Goal: Consume media (video, audio): Consume media (video, audio)

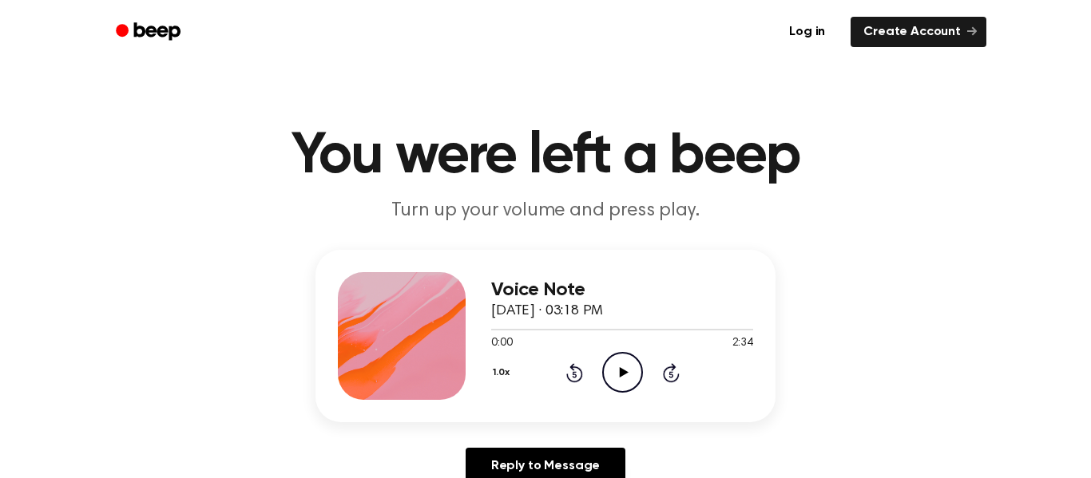
scroll to position [189, 0]
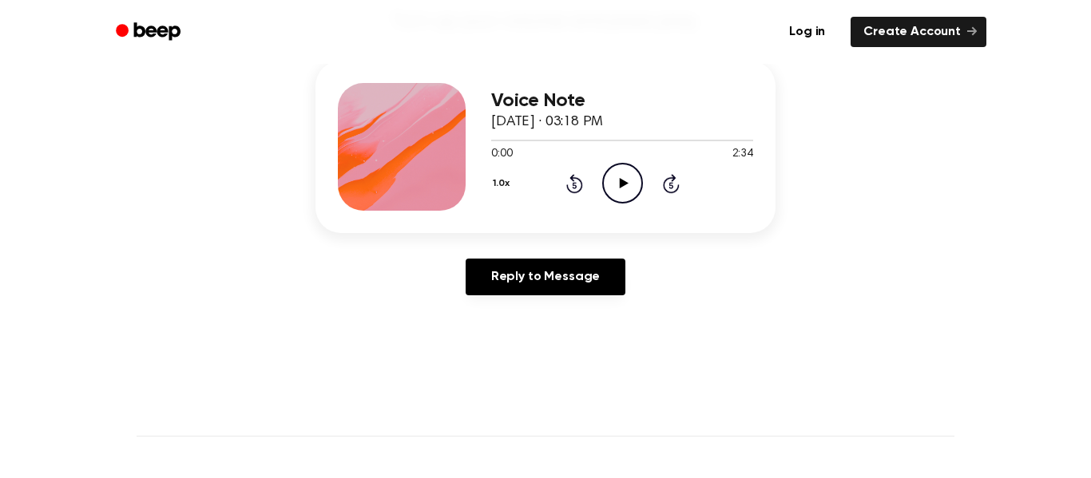
click at [620, 184] on icon at bounding box center [623, 183] width 9 height 10
click at [573, 179] on icon "Rewind 5 seconds" at bounding box center [574, 183] width 18 height 21
click at [573, 180] on icon at bounding box center [574, 183] width 17 height 19
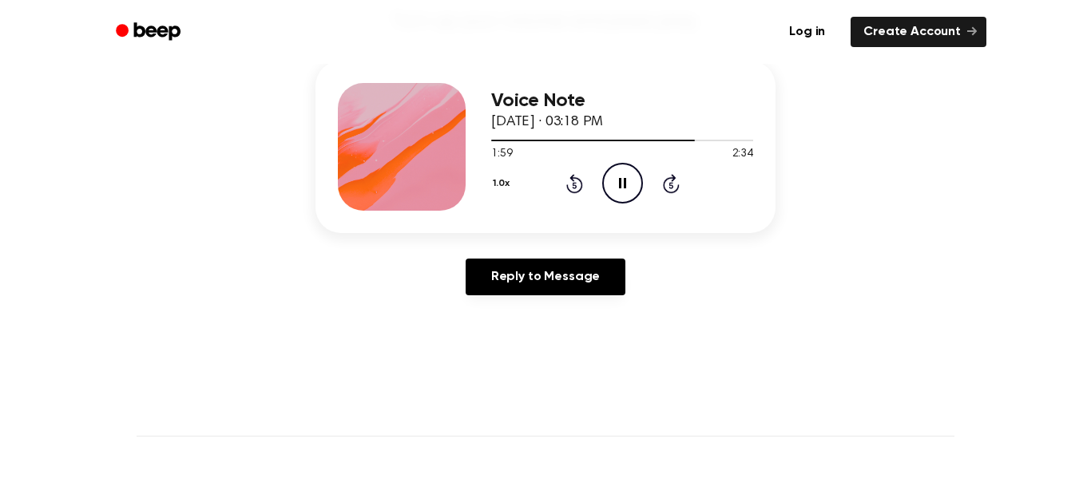
click at [573, 180] on icon at bounding box center [574, 183] width 17 height 19
click at [580, 176] on icon "Rewind 5 seconds" at bounding box center [574, 183] width 18 height 21
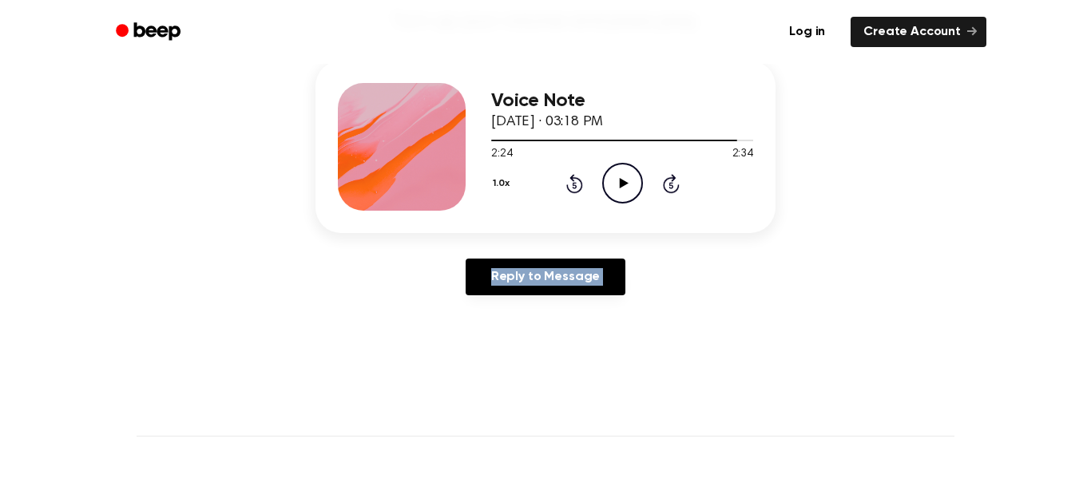
click at [580, 176] on icon "Rewind 5 seconds" at bounding box center [574, 183] width 18 height 21
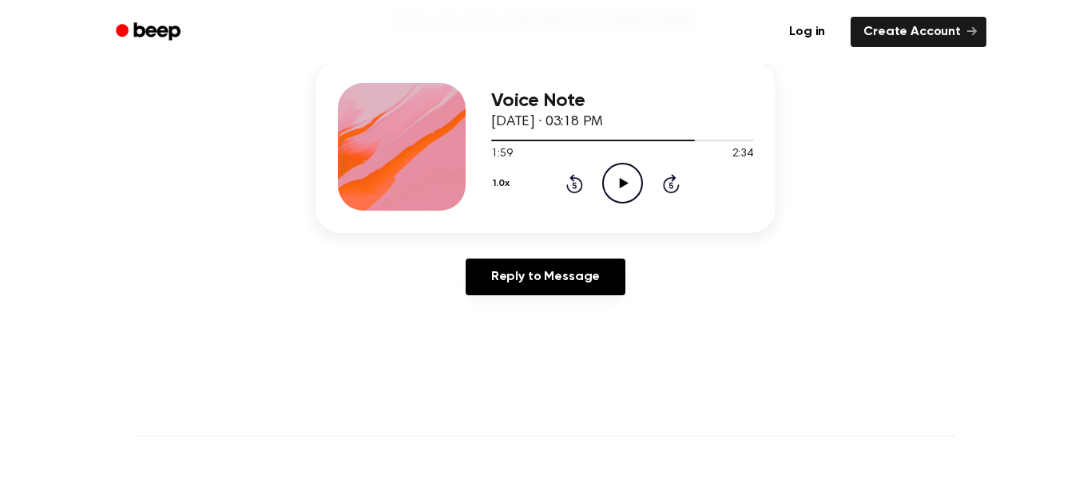
click at [580, 173] on icon "Rewind 5 seconds" at bounding box center [574, 183] width 18 height 21
click at [621, 180] on icon at bounding box center [623, 183] width 9 height 10
click at [563, 181] on div "1.0x Rewind 5 seconds Pause Audio Skip 5 seconds" at bounding box center [622, 183] width 262 height 41
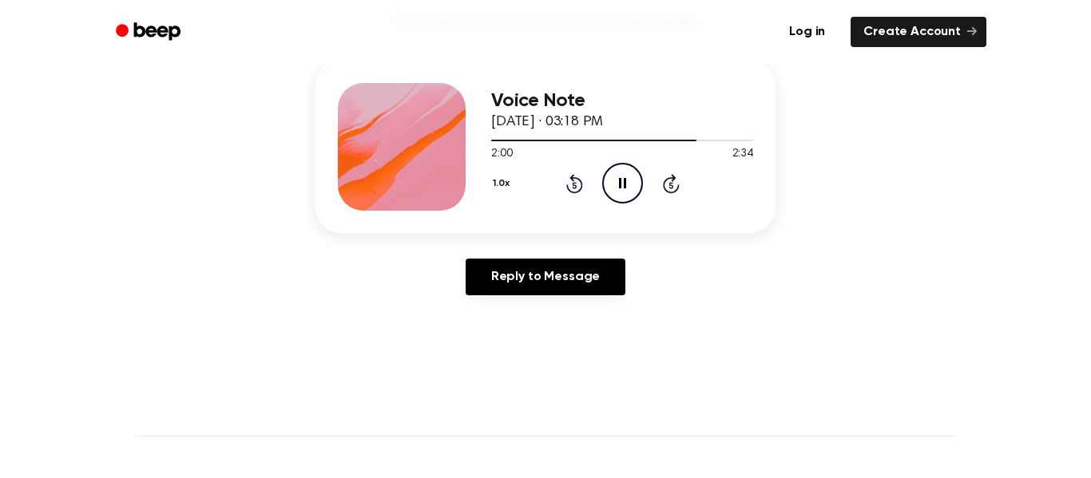
click at [564, 182] on div "1.0x Rewind 5 seconds Pause Audio Skip 5 seconds" at bounding box center [622, 183] width 262 height 41
